Goal: Find specific page/section: Find specific page/section

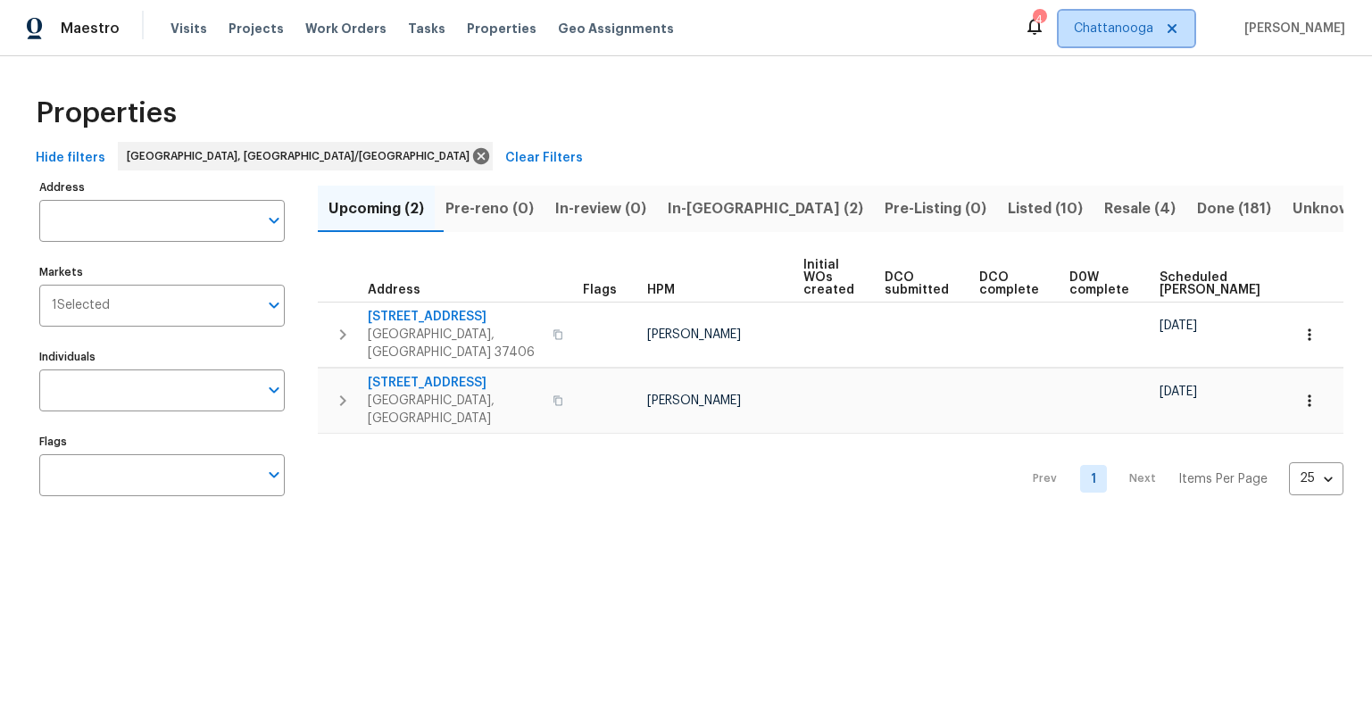
click at [1176, 29] on icon at bounding box center [1171, 28] width 9 height 9
click at [1153, 35] on span "Albuquerque, NM" at bounding box center [1025, 29] width 253 height 18
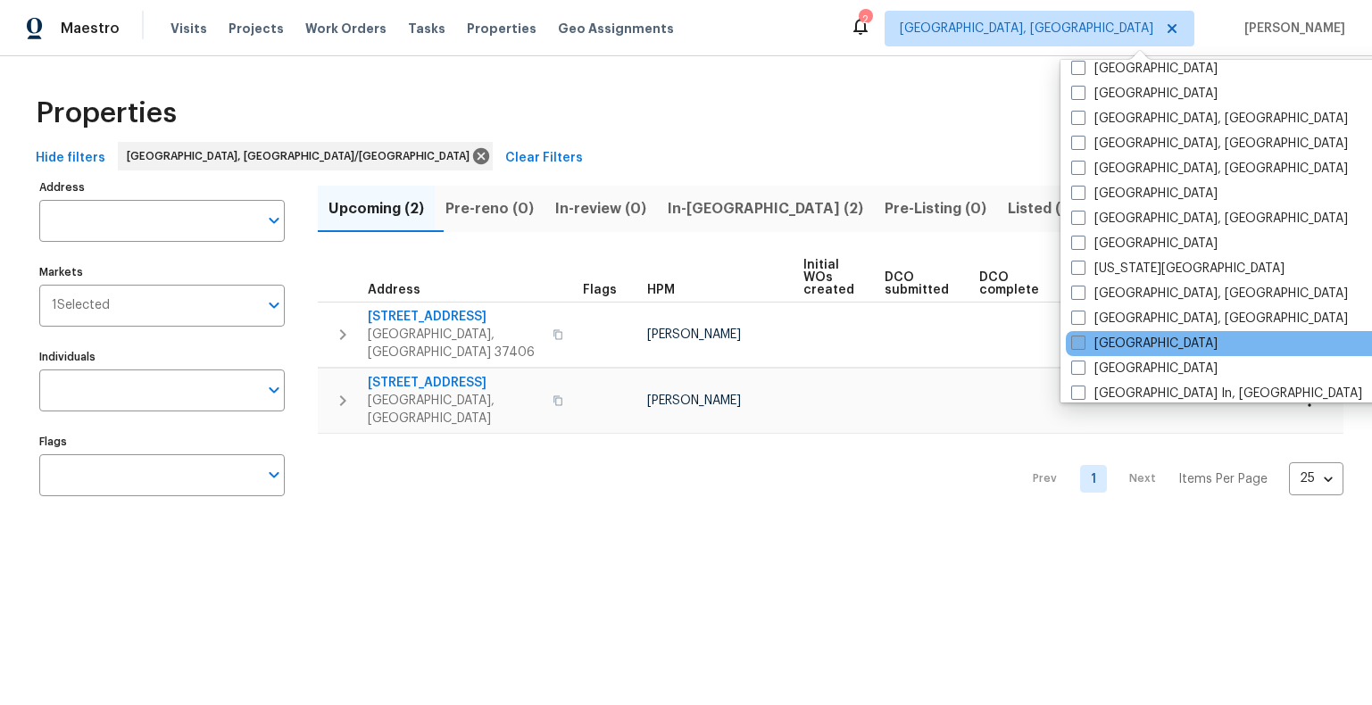
scroll to position [549, 0]
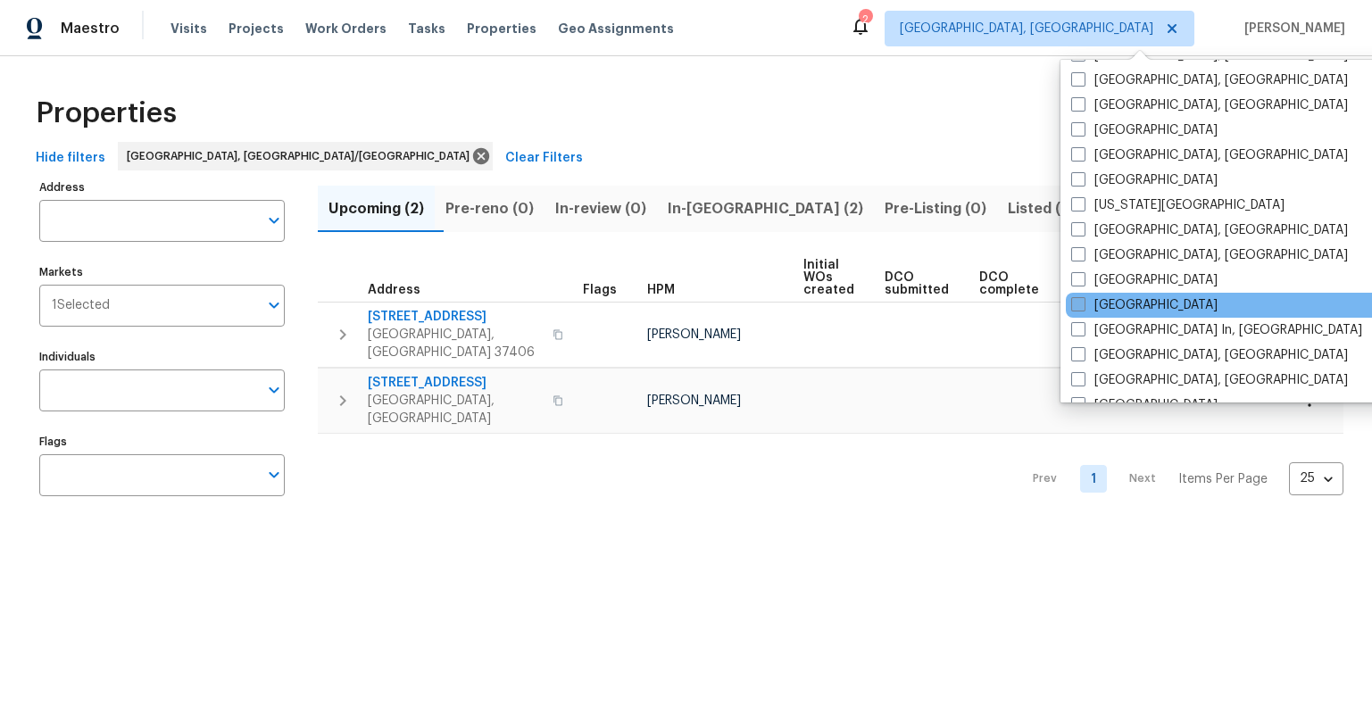
click at [1083, 304] on span at bounding box center [1078, 304] width 14 height 14
click at [1082, 304] on input "[GEOGRAPHIC_DATA]" at bounding box center [1077, 302] width 12 height 12
checkbox input "true"
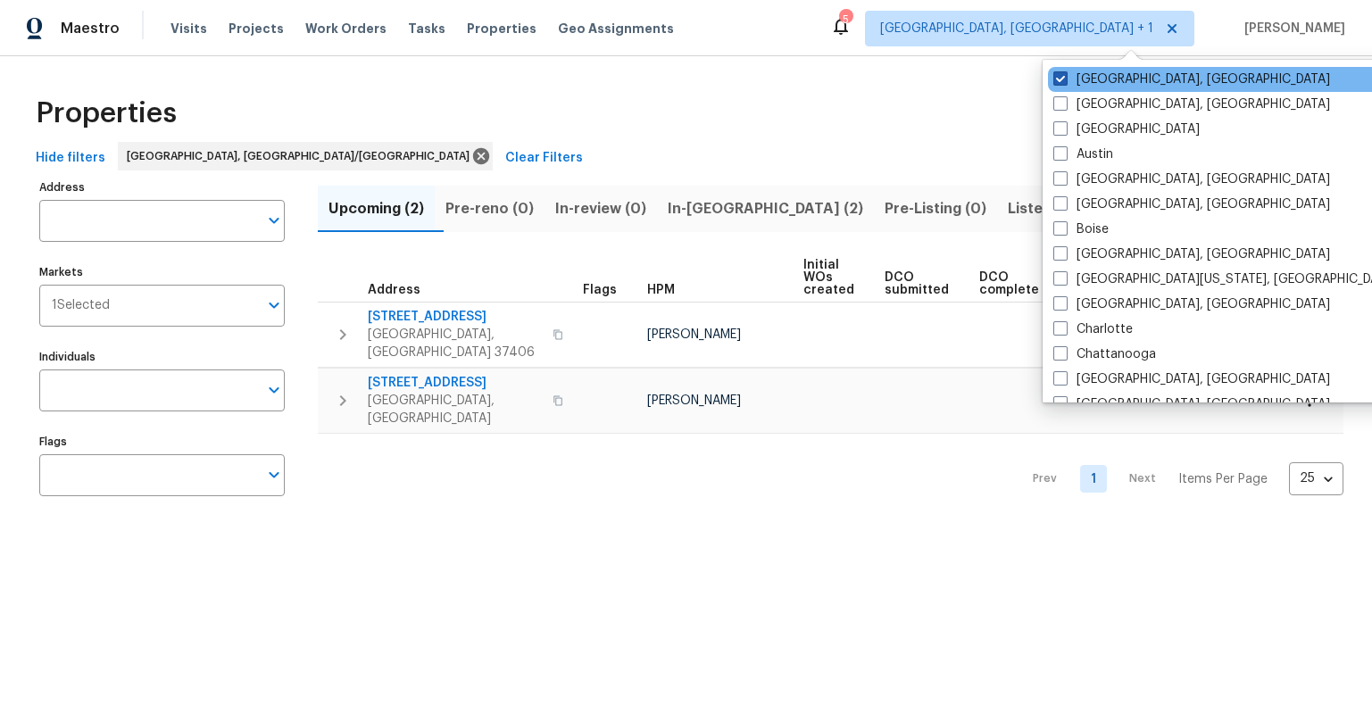
click at [1057, 79] on span at bounding box center [1060, 78] width 14 height 14
click at [1057, 79] on input "Albuquerque, NM" at bounding box center [1059, 76] width 12 height 12
checkbox input "false"
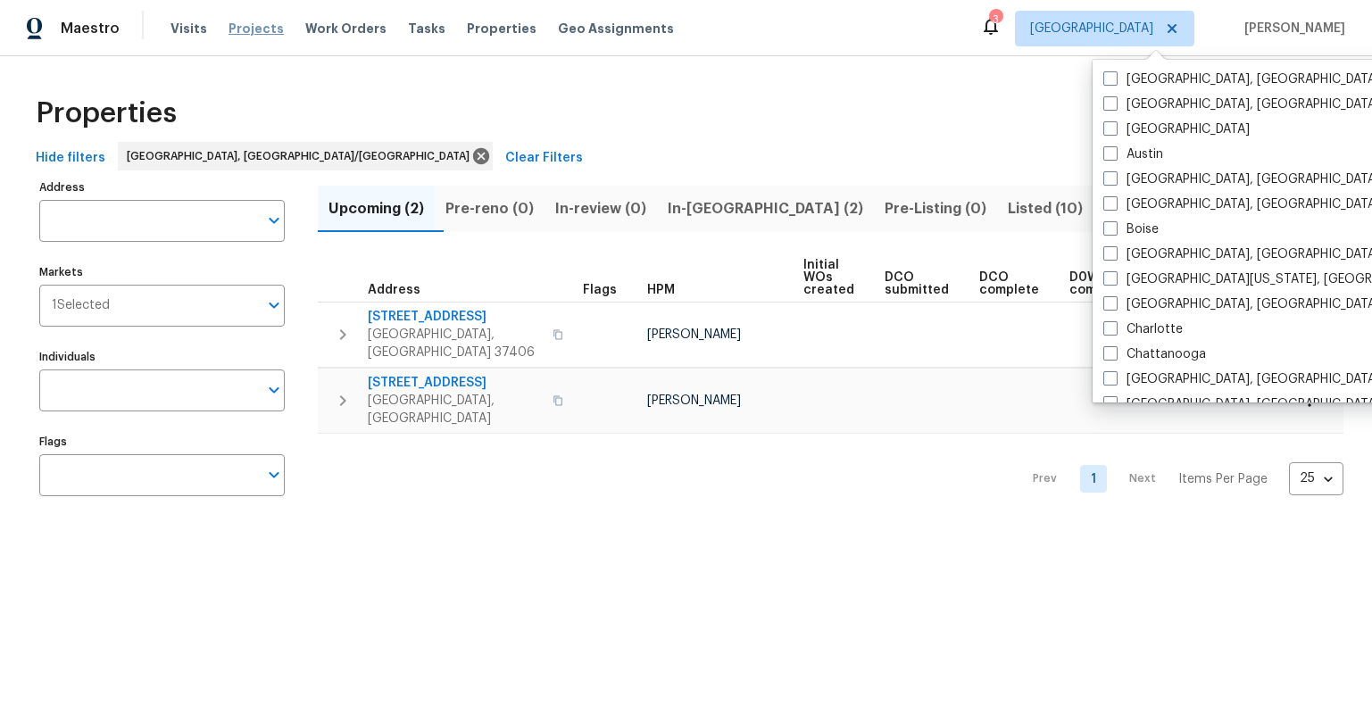
click at [243, 25] on span "Projects" at bounding box center [255, 29] width 55 height 18
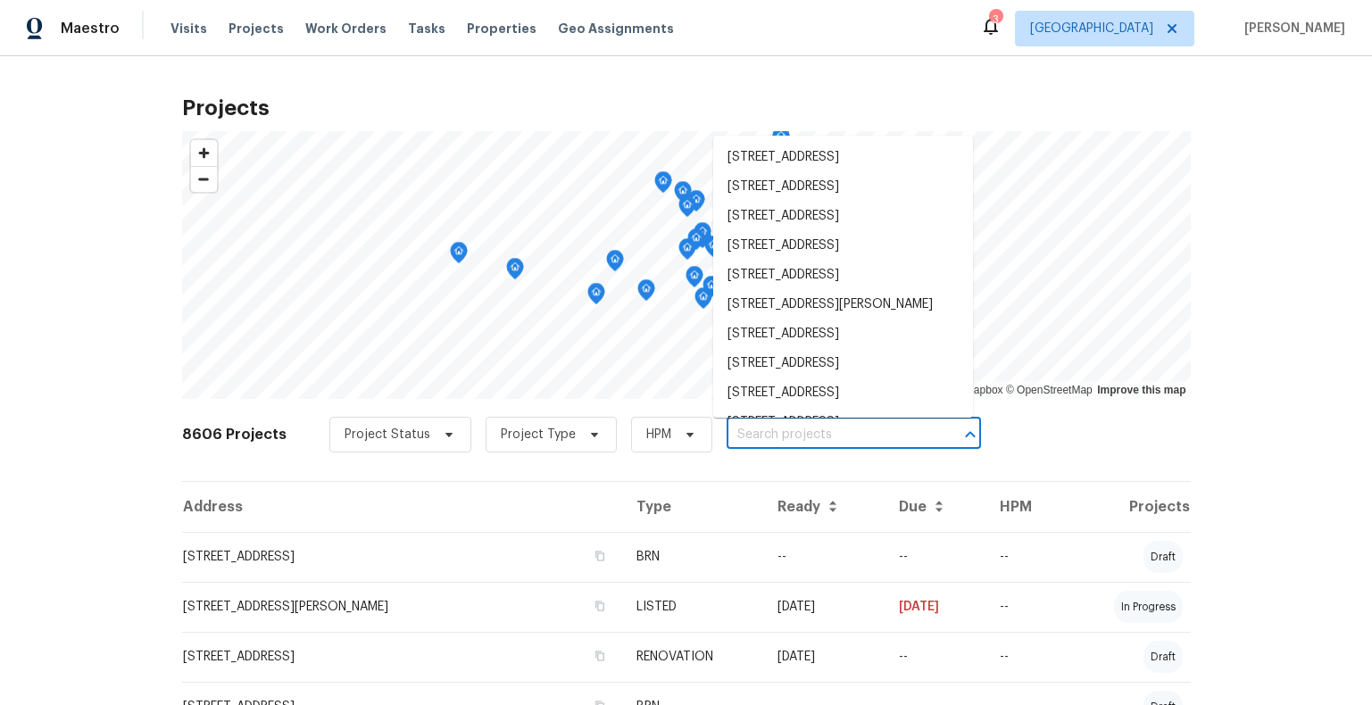
click at [833, 432] on input "text" at bounding box center [828, 435] width 204 height 28
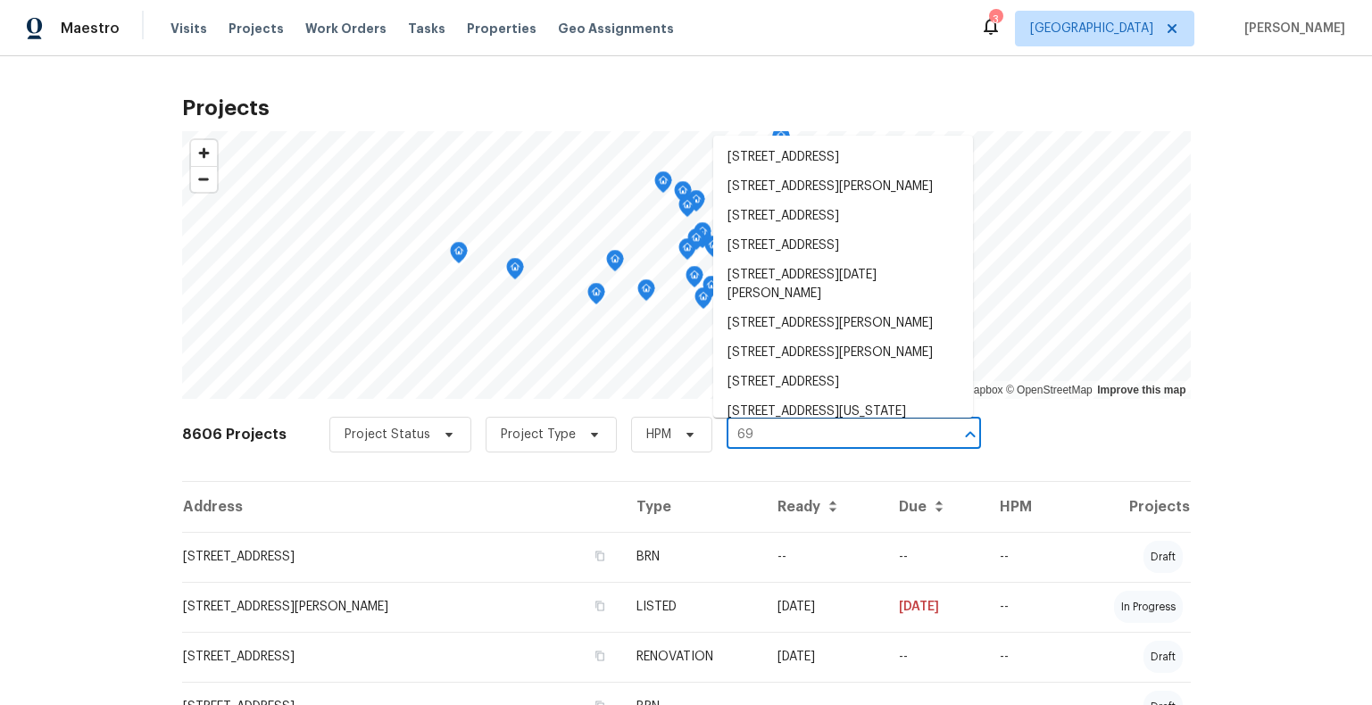
type input "698"
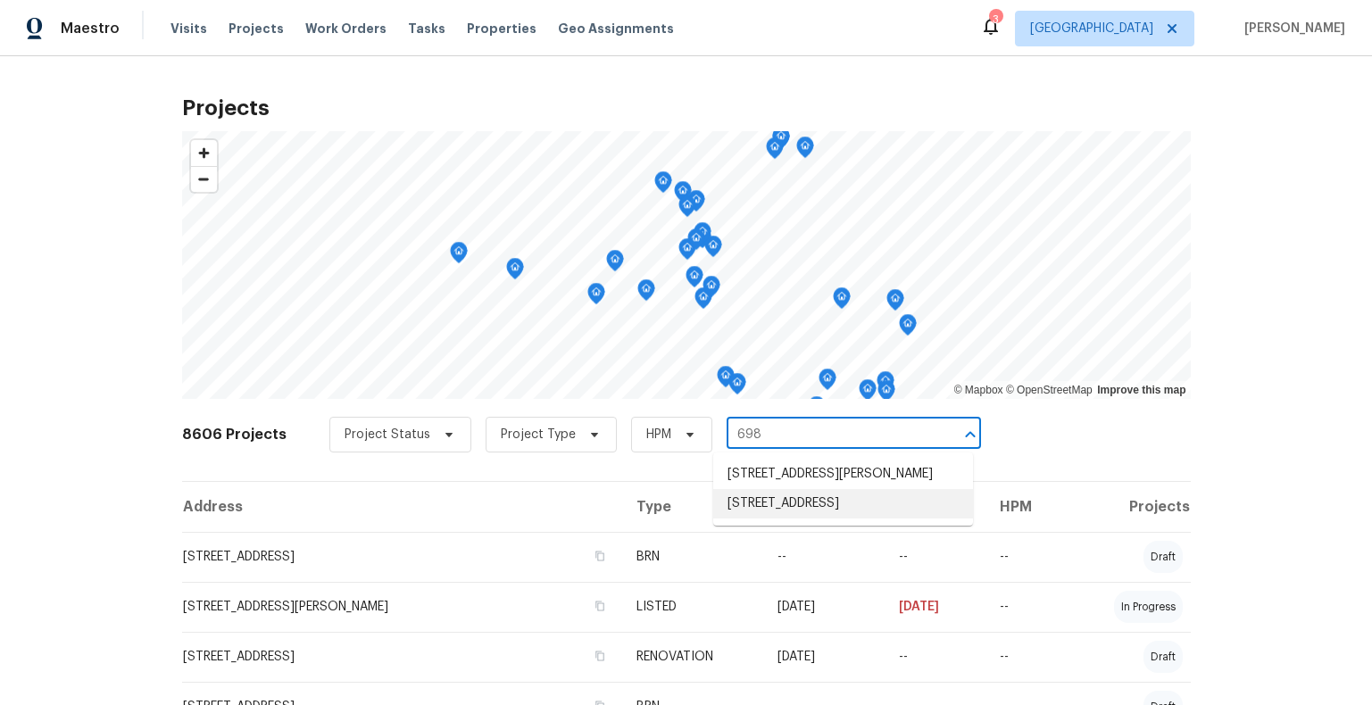
click at [765, 518] on li "698 Lynnmere Dr, Thousand Oaks, CA 91360" at bounding box center [843, 503] width 260 height 29
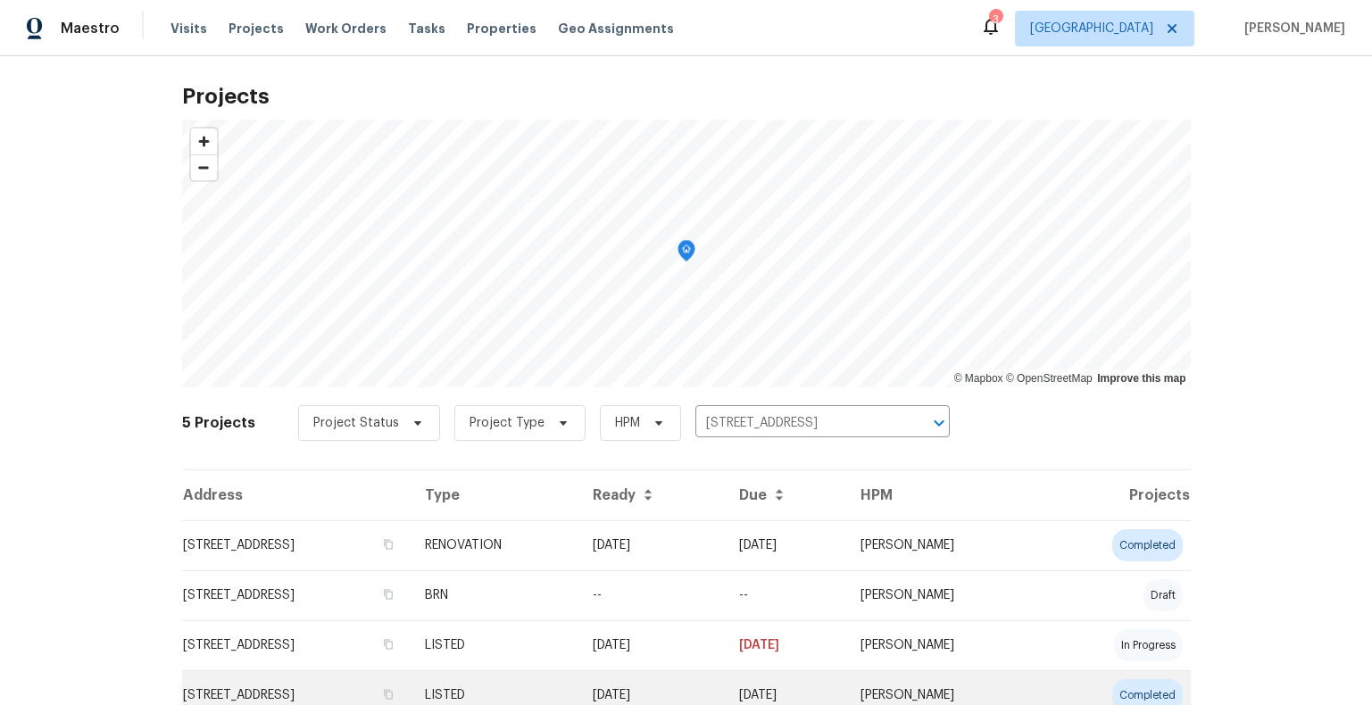
scroll to position [135, 0]
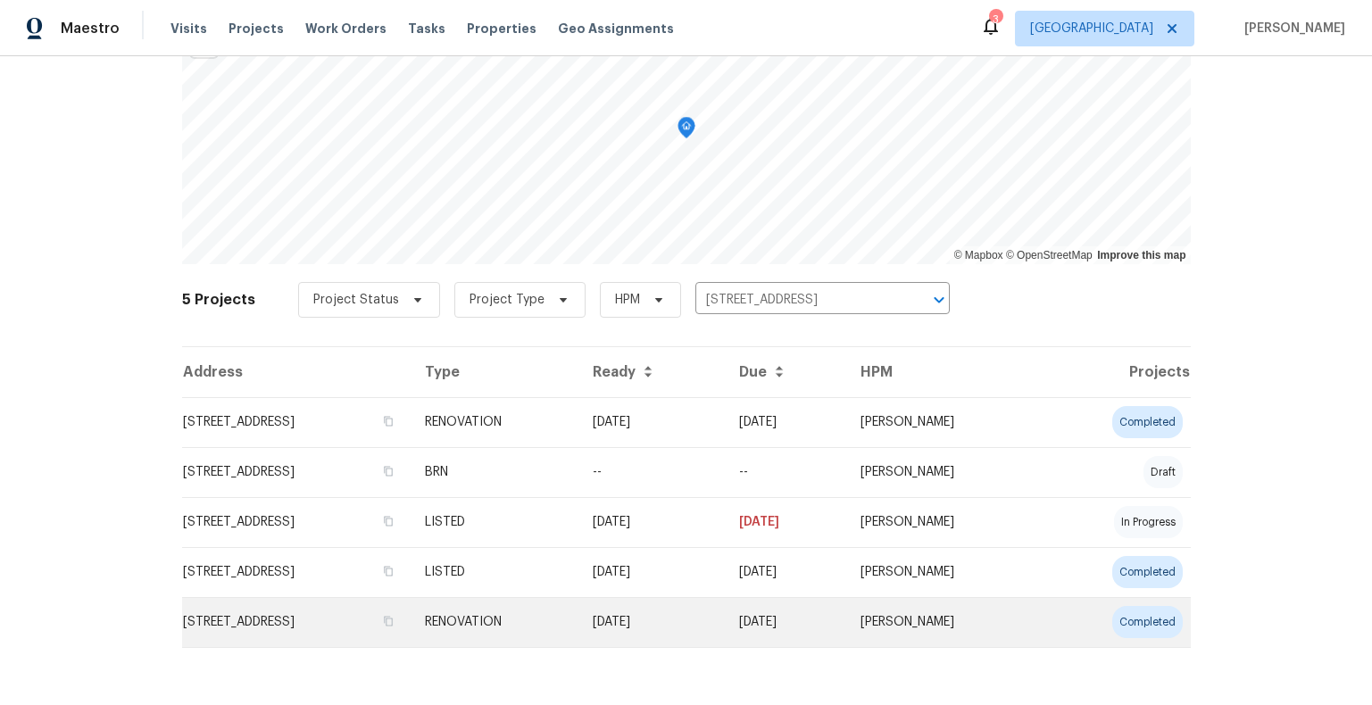
click at [318, 621] on td "698 Lynnmere Dr, Thousand Oaks, CA 91360" at bounding box center [296, 622] width 228 height 50
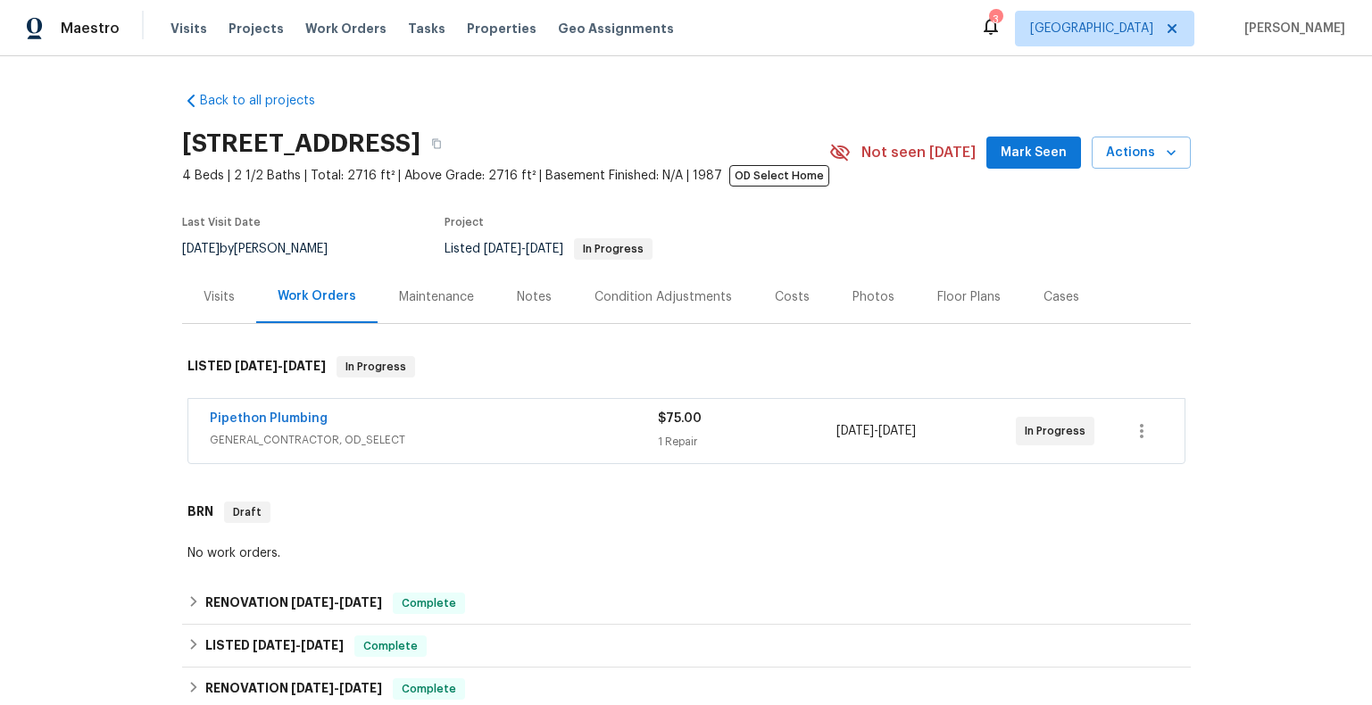
click at [230, 306] on div "Visits" at bounding box center [218, 297] width 31 height 18
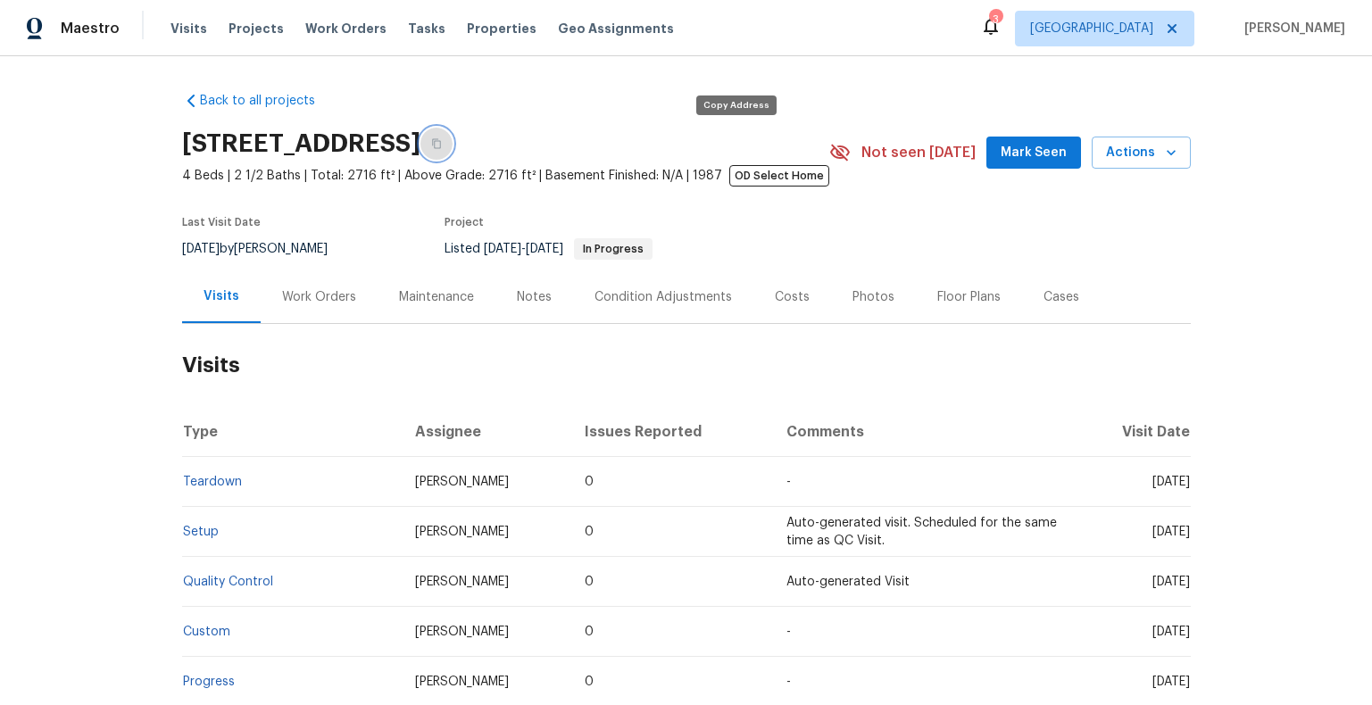
click at [452, 149] on button "button" at bounding box center [436, 144] width 32 height 32
click at [785, 306] on div "Costs" at bounding box center [792, 297] width 35 height 18
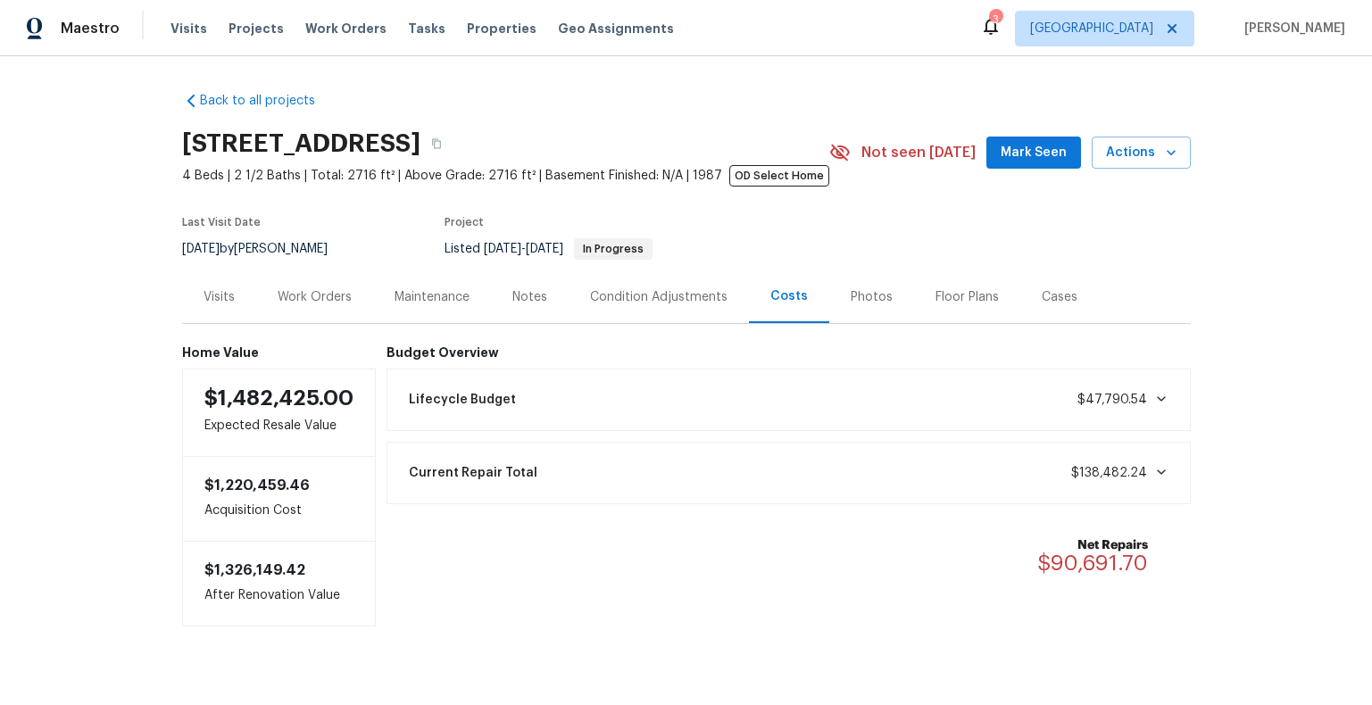
click at [498, 409] on span "Lifecycle Budget" at bounding box center [462, 400] width 107 height 18
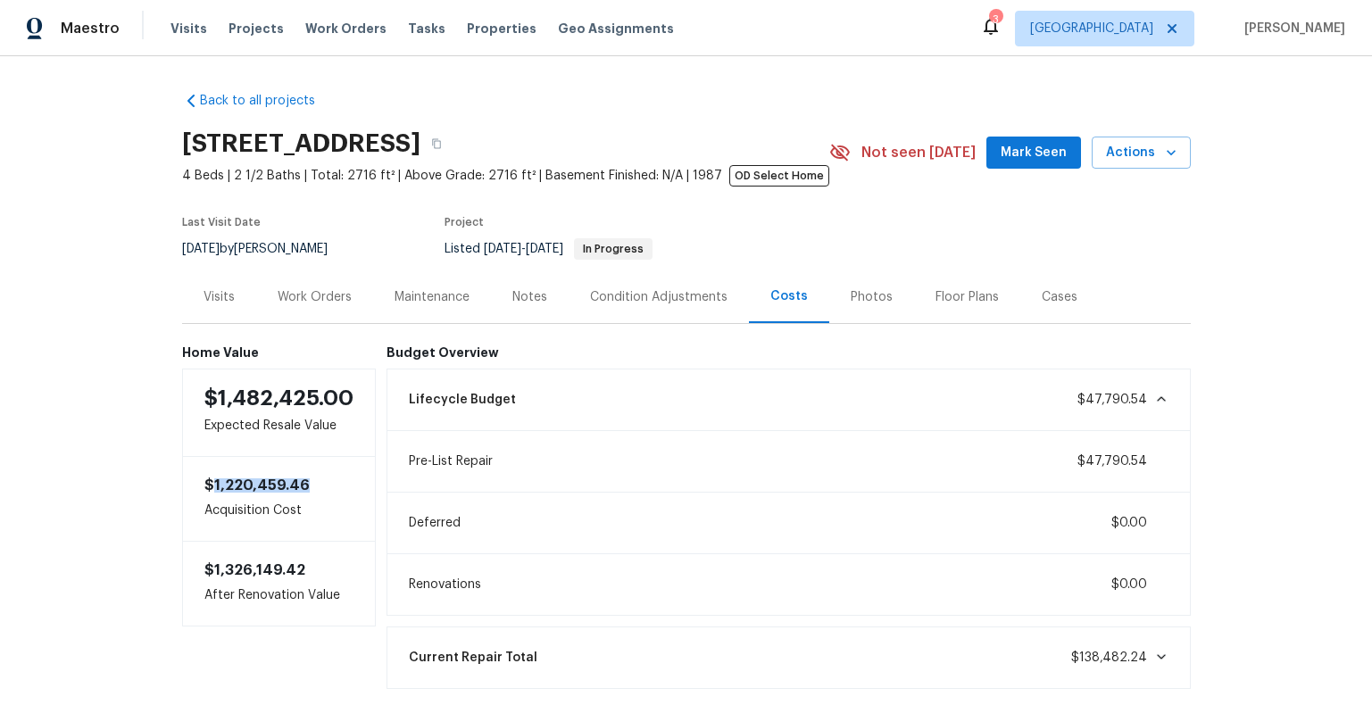
drag, startPoint x: 298, startPoint y: 501, endPoint x: 211, endPoint y: 500, distance: 86.6
click at [211, 493] on h6 "$1,220,459.46" at bounding box center [278, 485] width 149 height 14
copy span "1,220,459.46"
drag, startPoint x: 735, startPoint y: 145, endPoint x: 734, endPoint y: 126, distance: 18.8
click at [442, 144] on icon "button" at bounding box center [436, 143] width 11 height 11
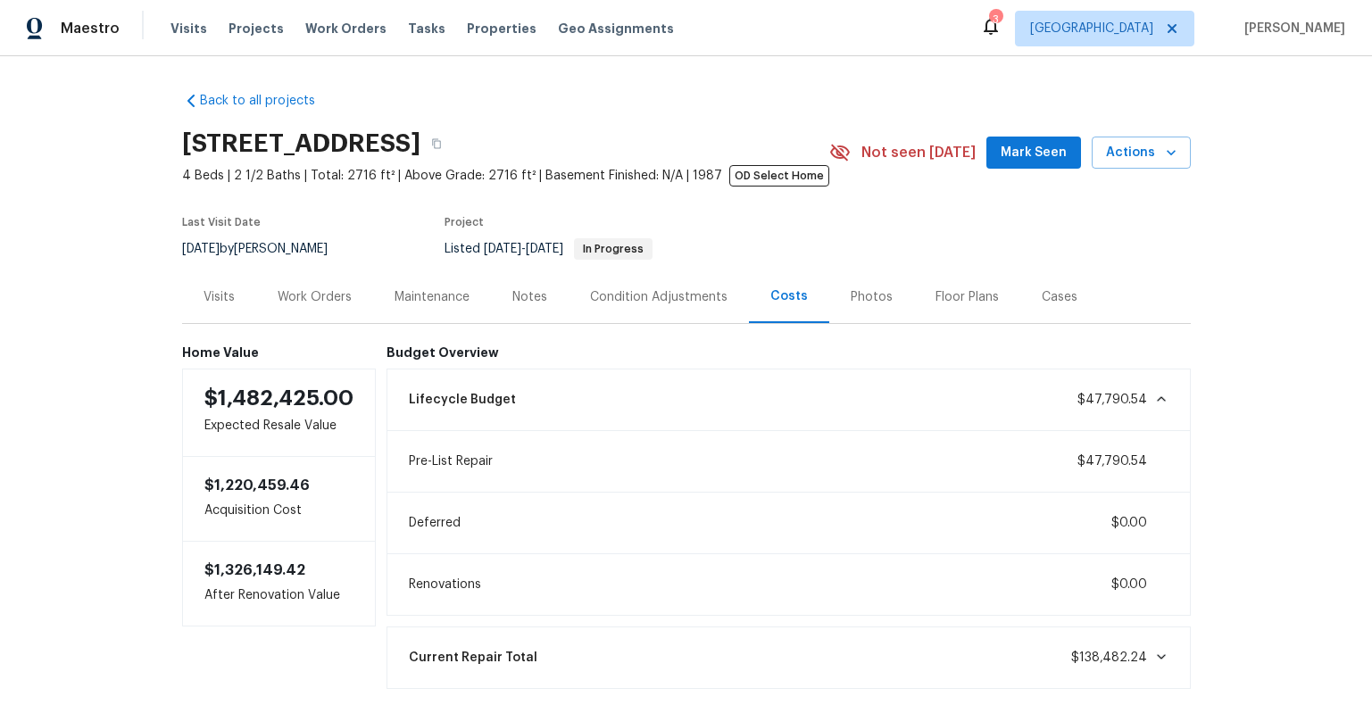
click at [337, 306] on div "Work Orders" at bounding box center [315, 297] width 74 height 18
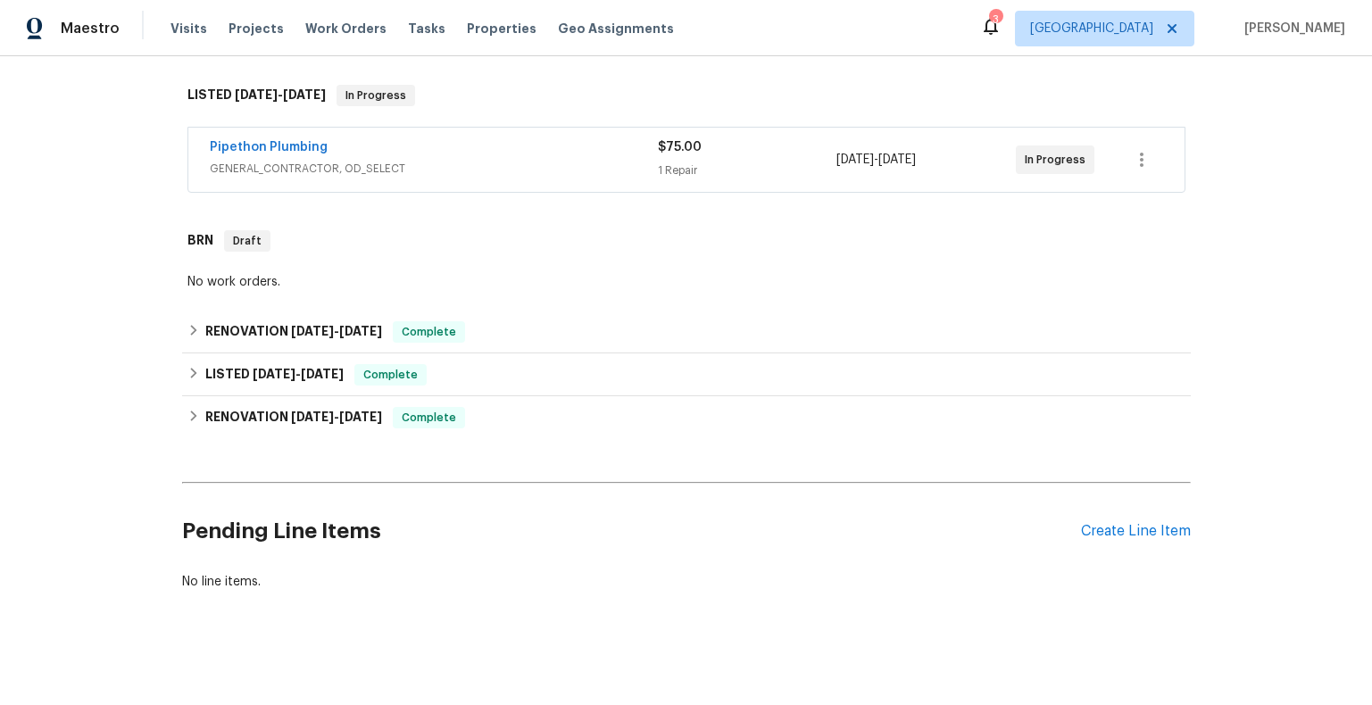
scroll to position [282, 0]
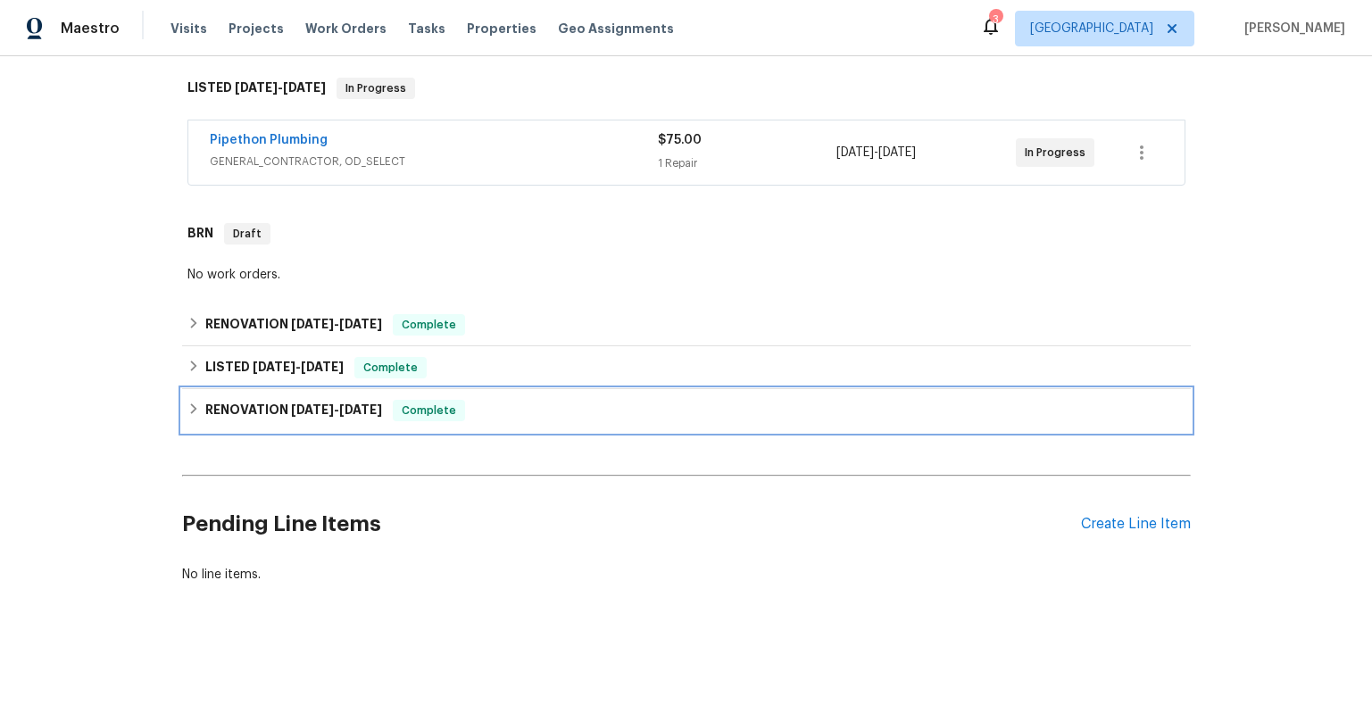
click at [303, 416] on span "11/27/24" at bounding box center [312, 409] width 43 height 12
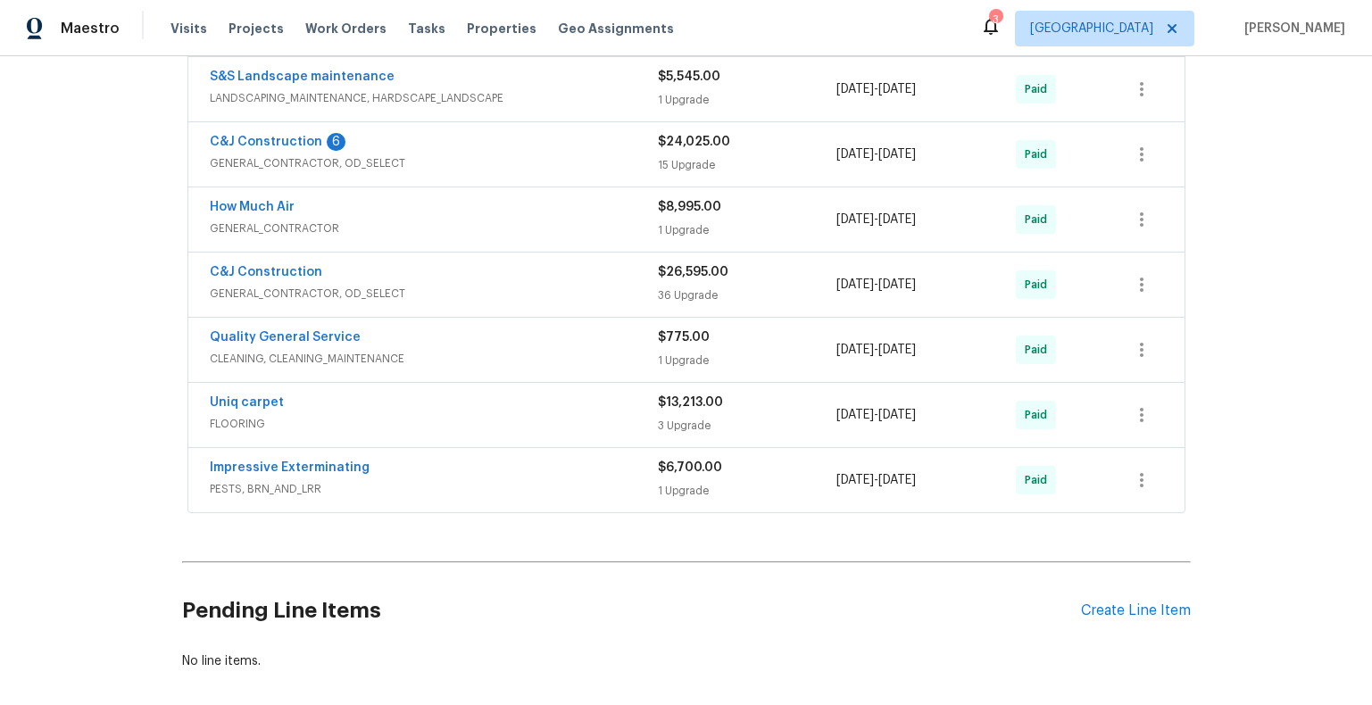
scroll to position [749, 0]
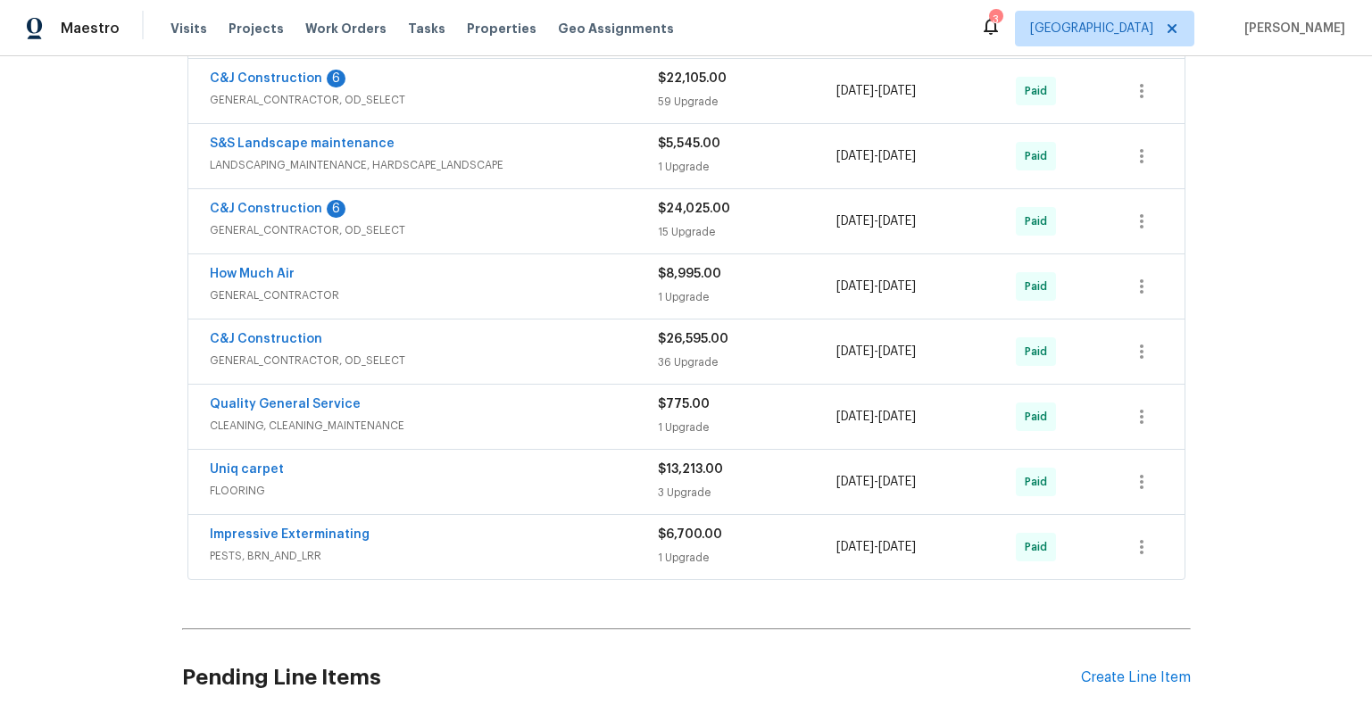
drag, startPoint x: 206, startPoint y: 81, endPoint x: 1067, endPoint y: 614, distance: 1012.6
click at [1067, 614] on div "Back to all projects 698 Lynnmere Dr, Thousand Oaks, CA 91360 4 Beds | 2 1/2 Ba…" at bounding box center [686, 40] width 1008 height 1422
click at [831, 615] on div "Back to all projects 698 Lynnmere Dr, Thousand Oaks, CA 91360 4 Beds | 2 1/2 Ba…" at bounding box center [686, 40] width 1008 height 1422
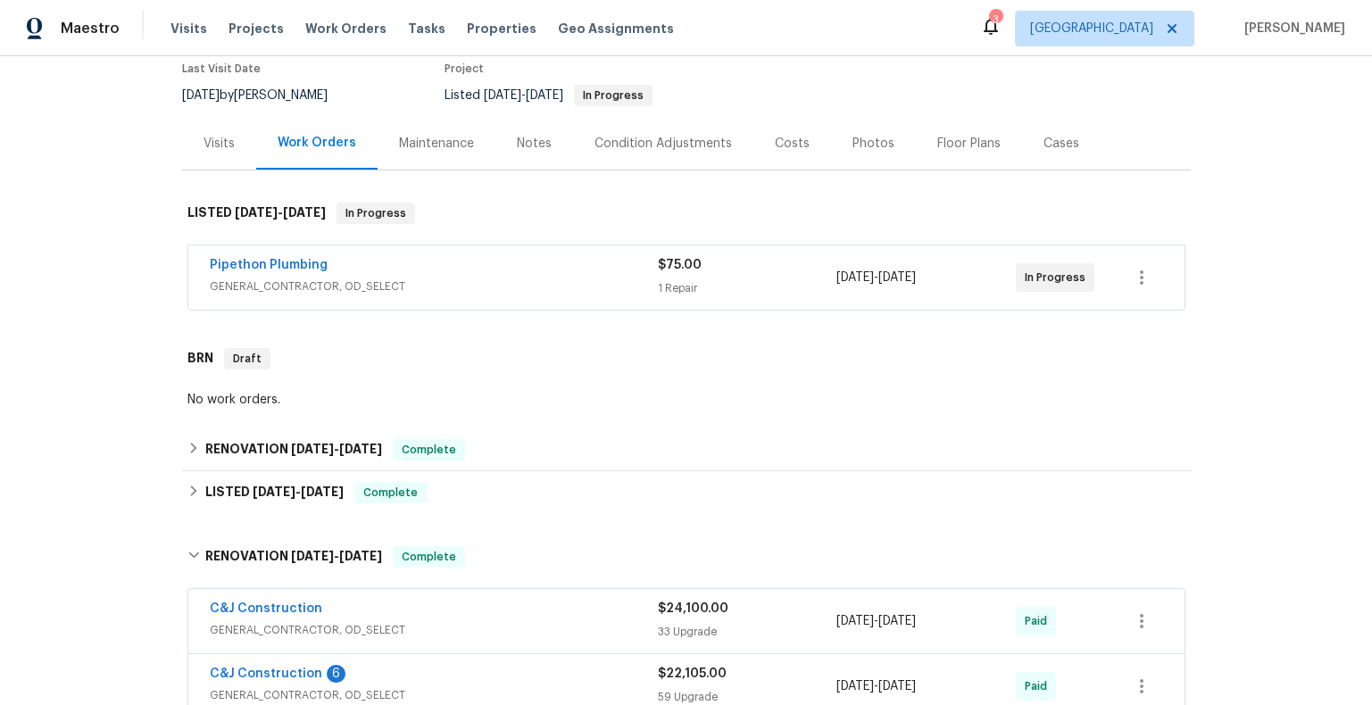
scroll to position [142, 0]
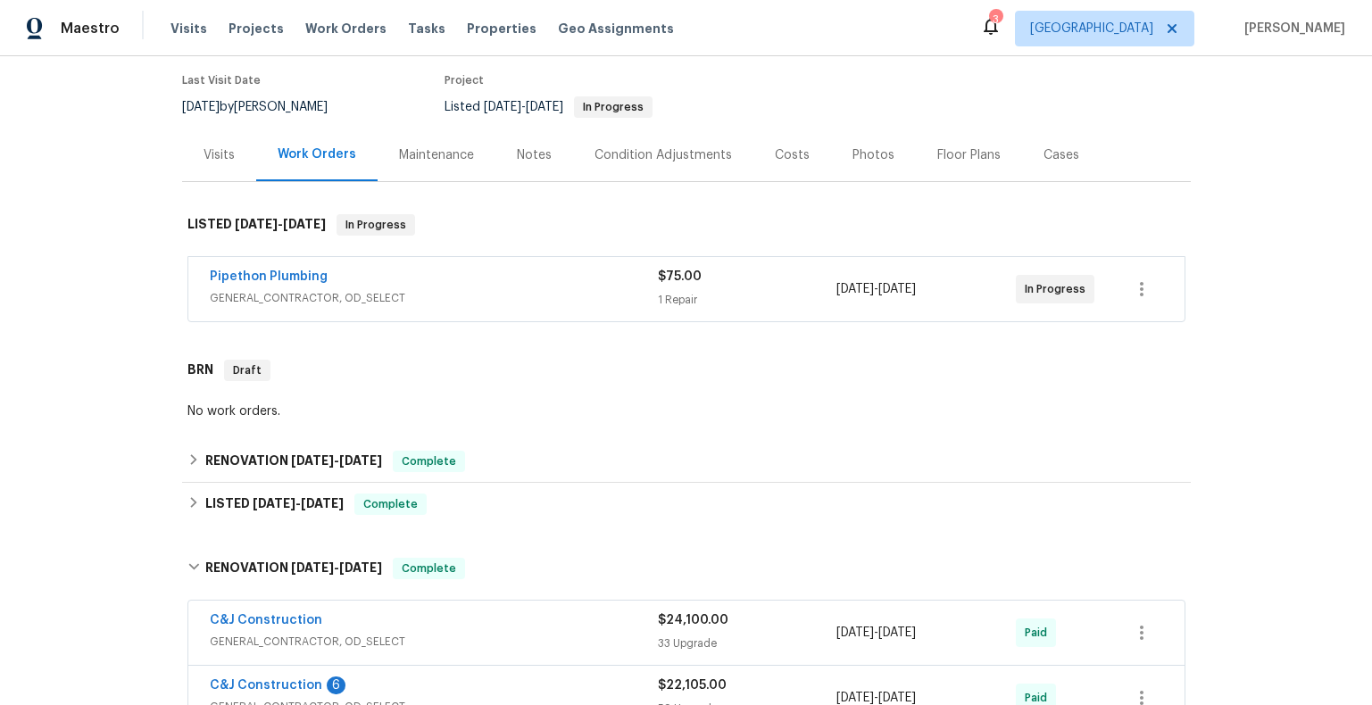
click at [786, 164] on div "Costs" at bounding box center [792, 155] width 35 height 18
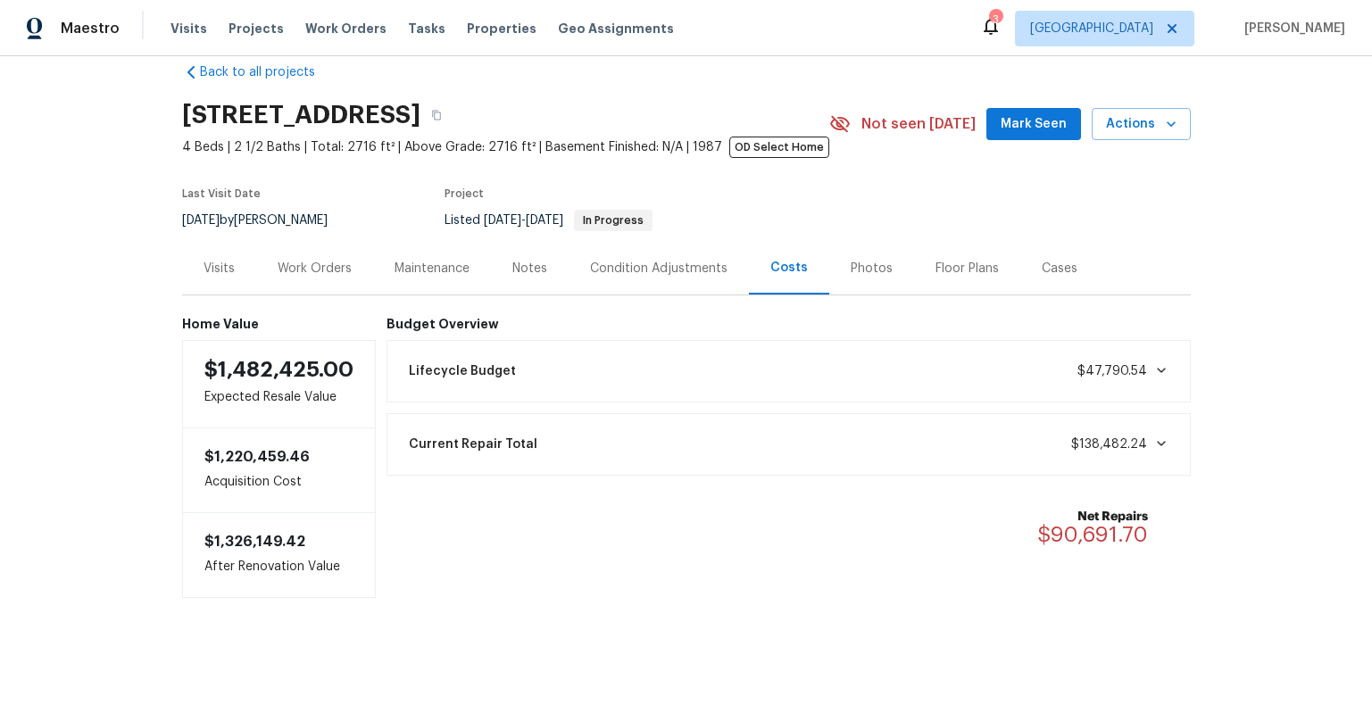
click at [651, 441] on div "Current Repair Total $138,482.24" at bounding box center [788, 444] width 781 height 39
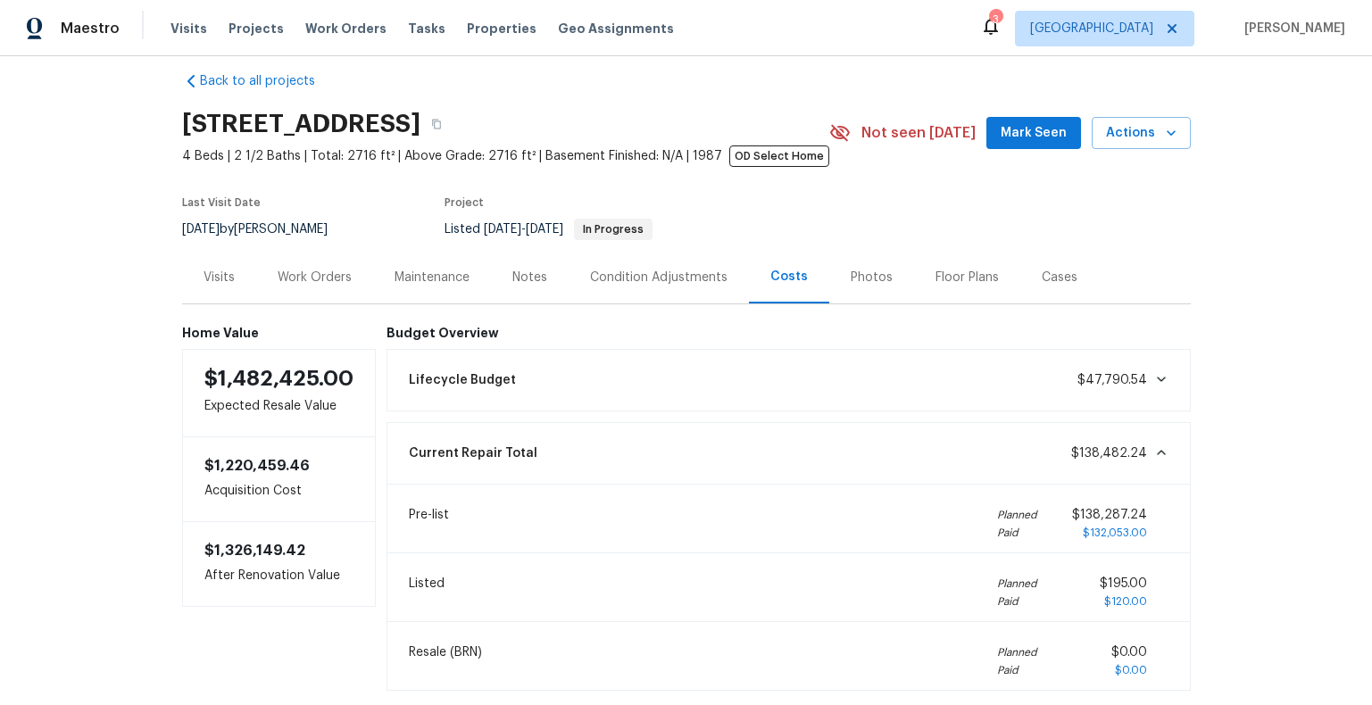
scroll to position [0, 0]
